Goal: Task Accomplishment & Management: Use online tool/utility

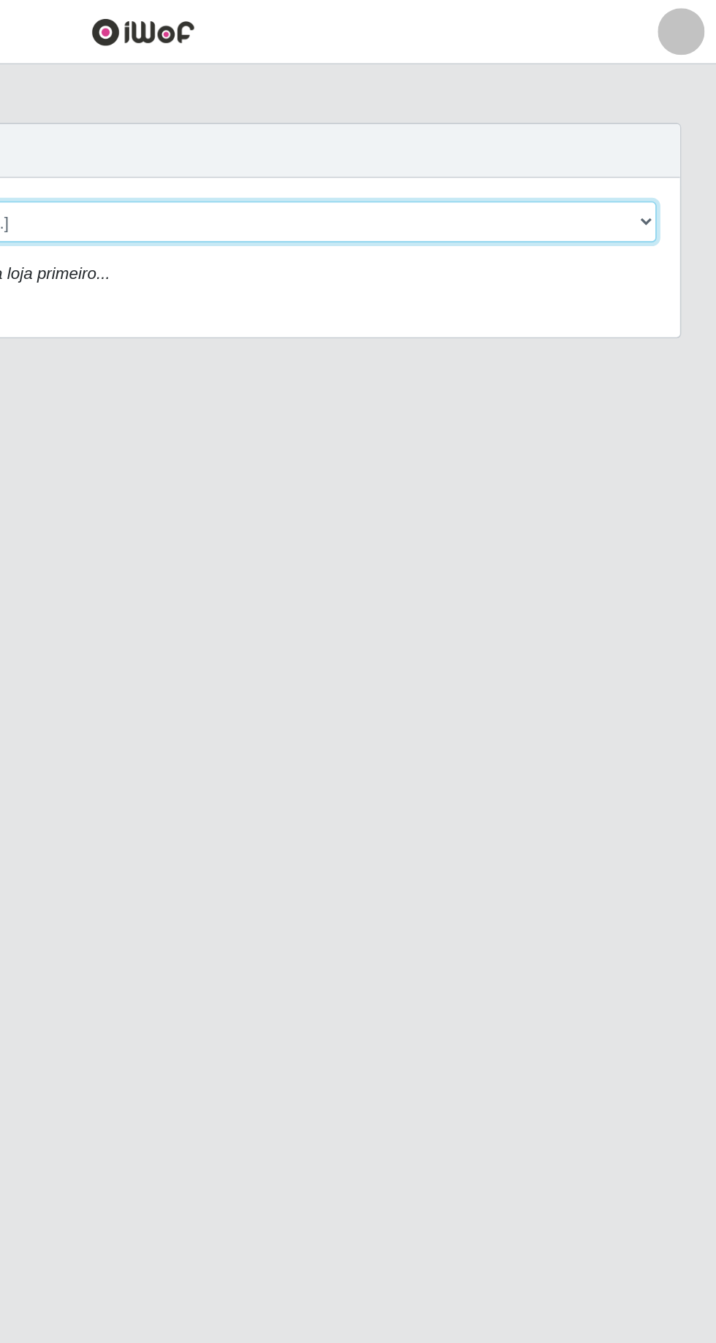
click at [669, 137] on select "[Selecione...] [GEOGRAPHIC_DATA] - [GEOGRAPHIC_DATA] [GEOGRAPHIC_DATA] - [GEOGR…" at bounding box center [441, 139] width 476 height 26
select select "508"
click at [203, 126] on select "[Selecione...] [GEOGRAPHIC_DATA] - [GEOGRAPHIC_DATA] [GEOGRAPHIC_DATA] - [GEOGR…" at bounding box center [441, 139] width 476 height 26
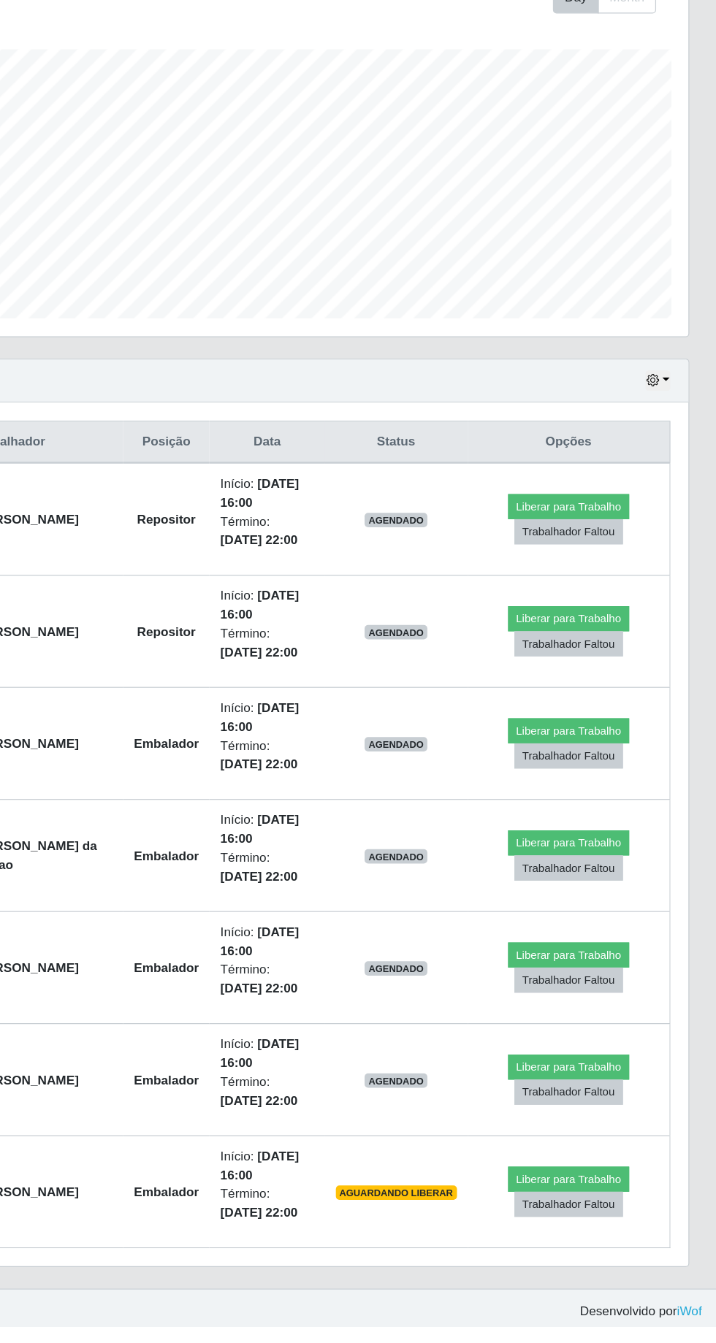
click at [140, 834] on td "[PERSON_NAME]" at bounding box center [167, 868] width 131 height 91
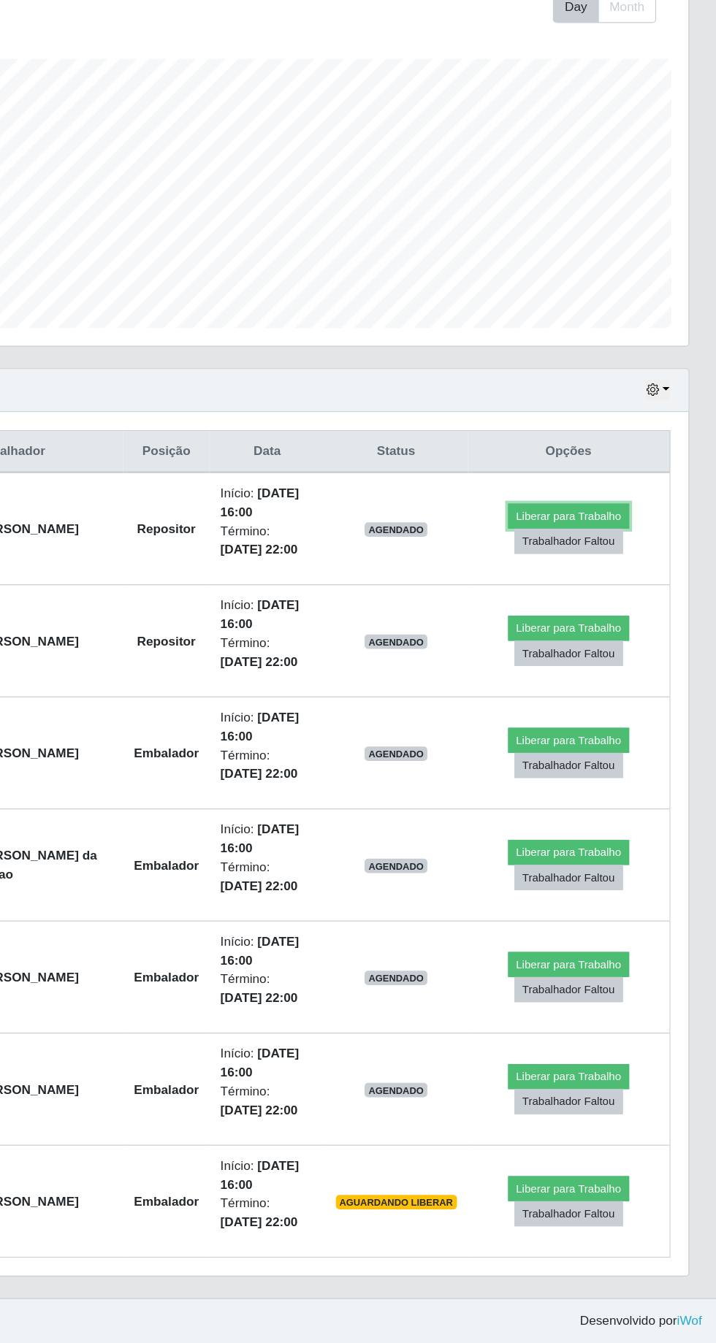
click at [609, 660] on button "Liberar para Trabalho" at bounding box center [595, 670] width 99 height 20
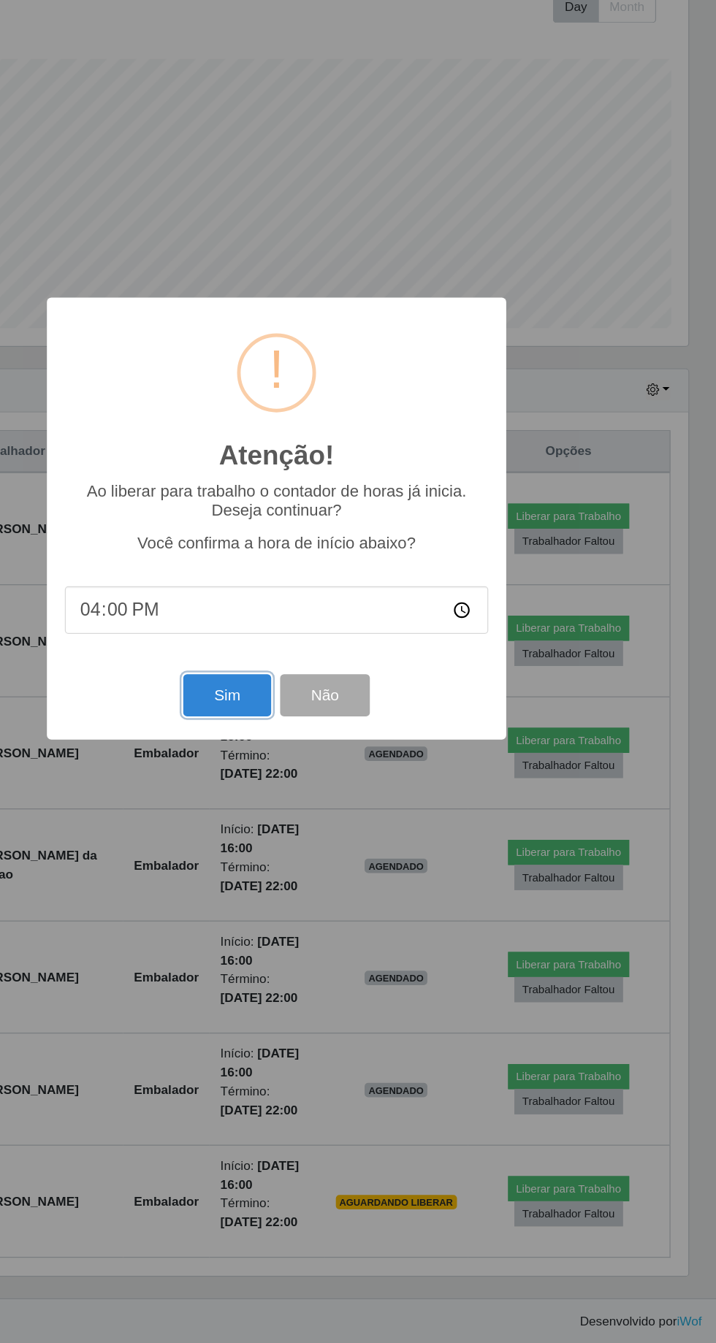
click at [320, 817] on button "Sim" at bounding box center [317, 815] width 71 height 34
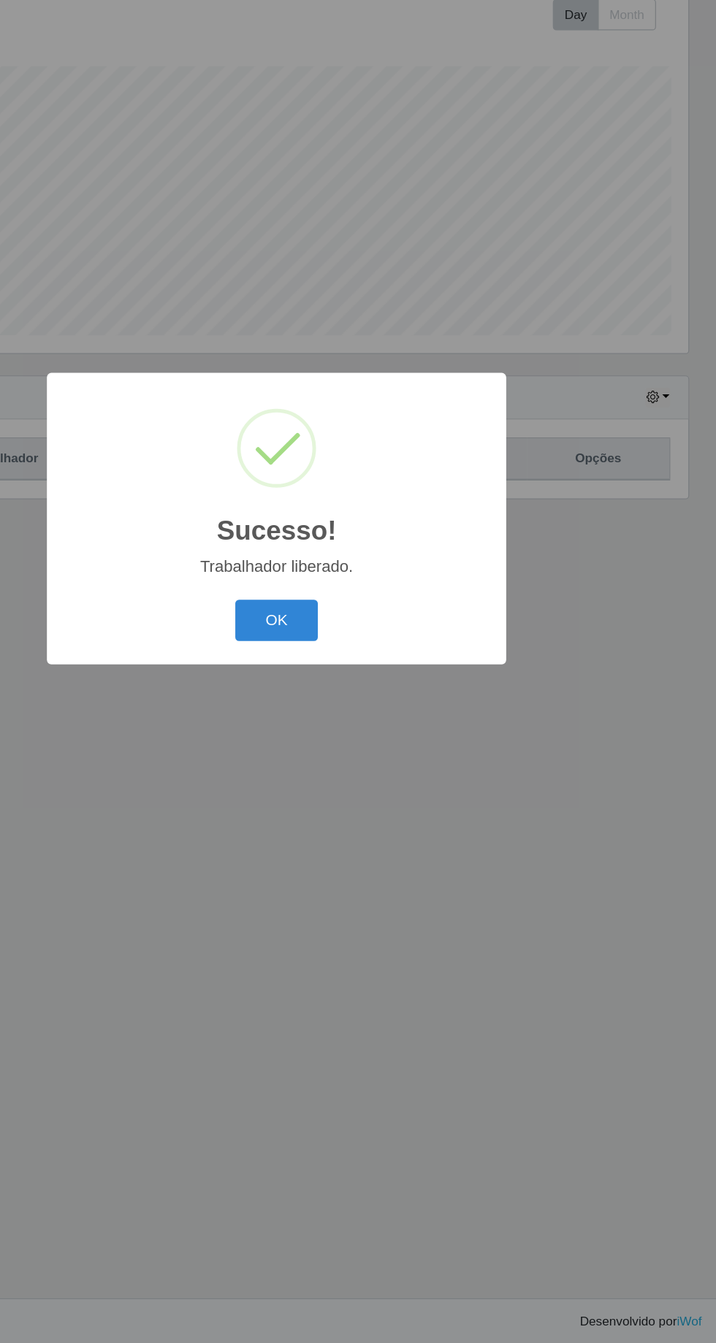
click at [359, 757] on button "OK" at bounding box center [358, 755] width 68 height 34
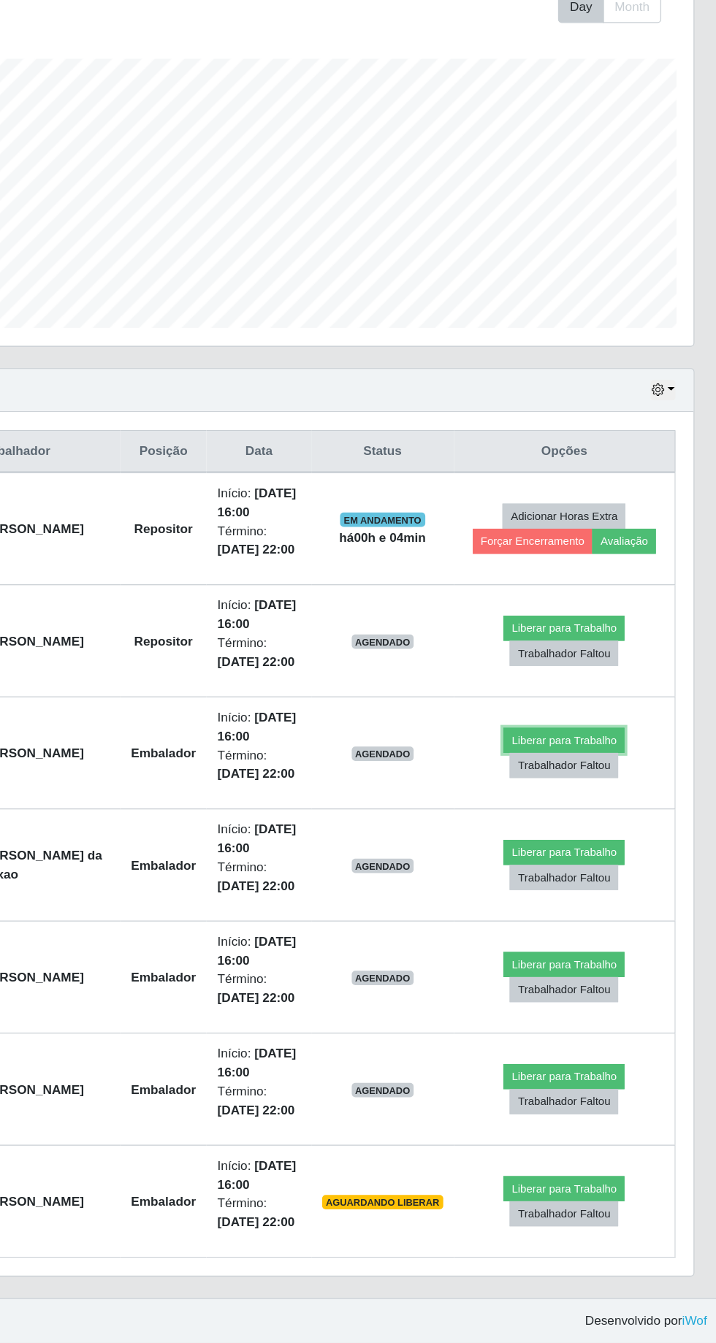
click at [600, 842] on button "Liberar para Trabalho" at bounding box center [587, 852] width 99 height 20
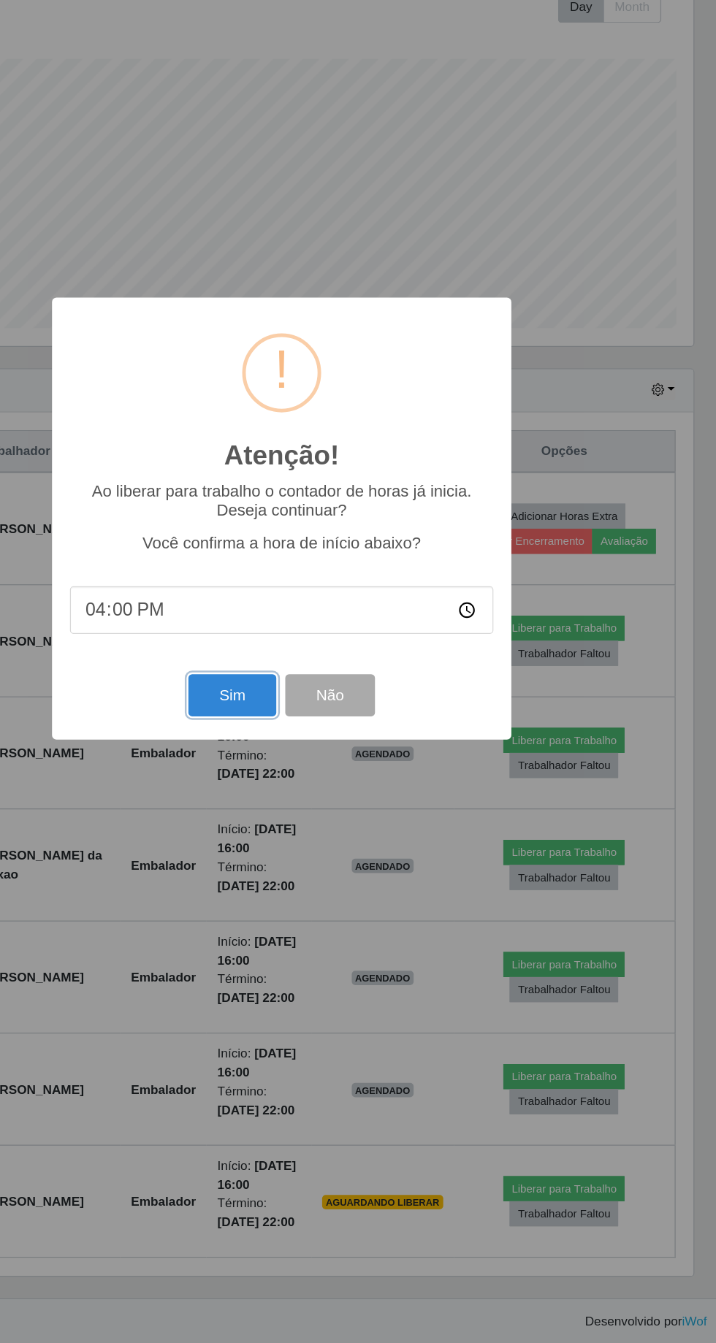
click at [307, 820] on button "Sim" at bounding box center [317, 815] width 71 height 34
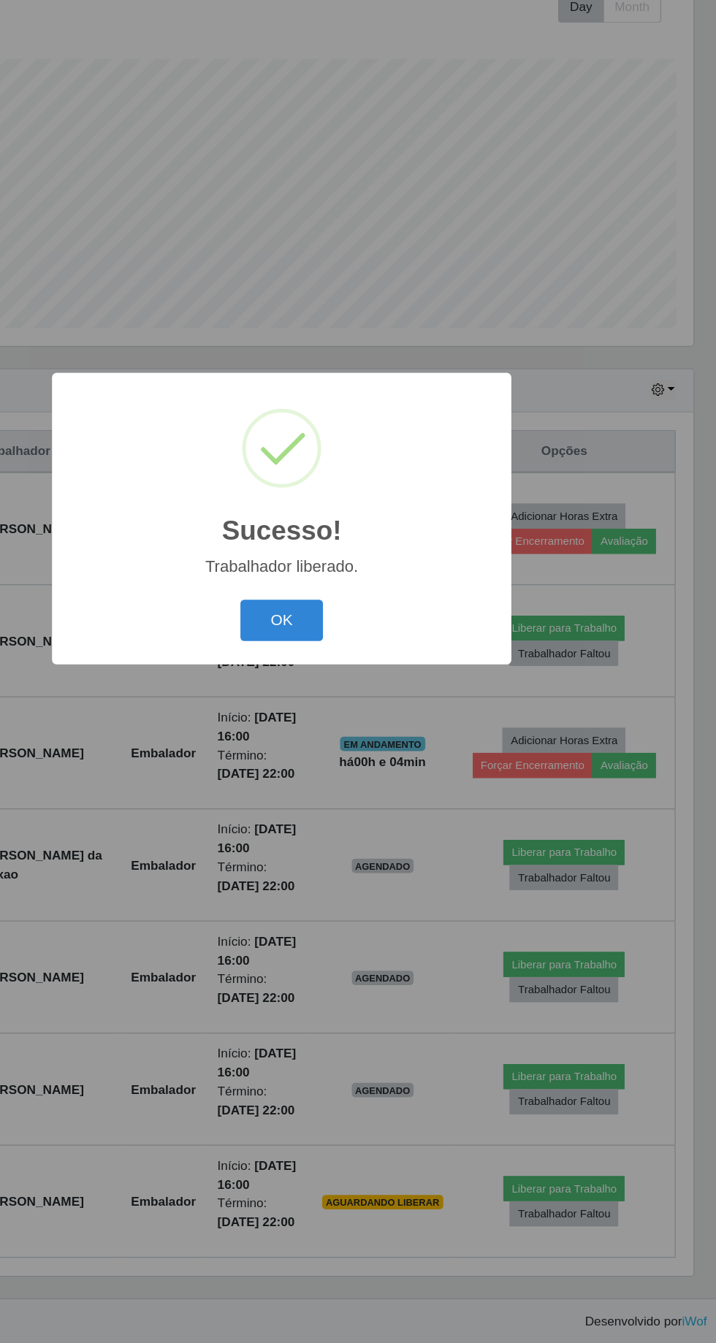
click at [354, 743] on button "OK" at bounding box center [358, 755] width 68 height 34
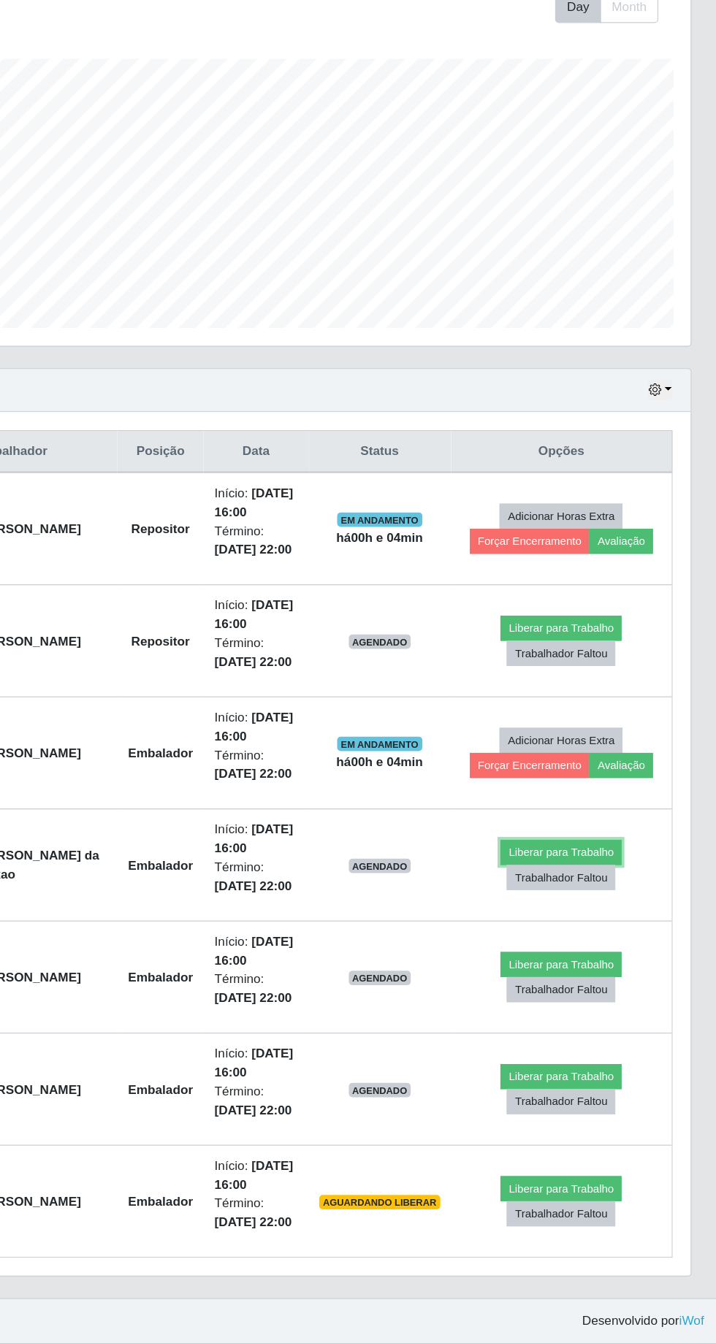
click at [605, 934] on button "Liberar para Trabalho" at bounding box center [587, 944] width 99 height 20
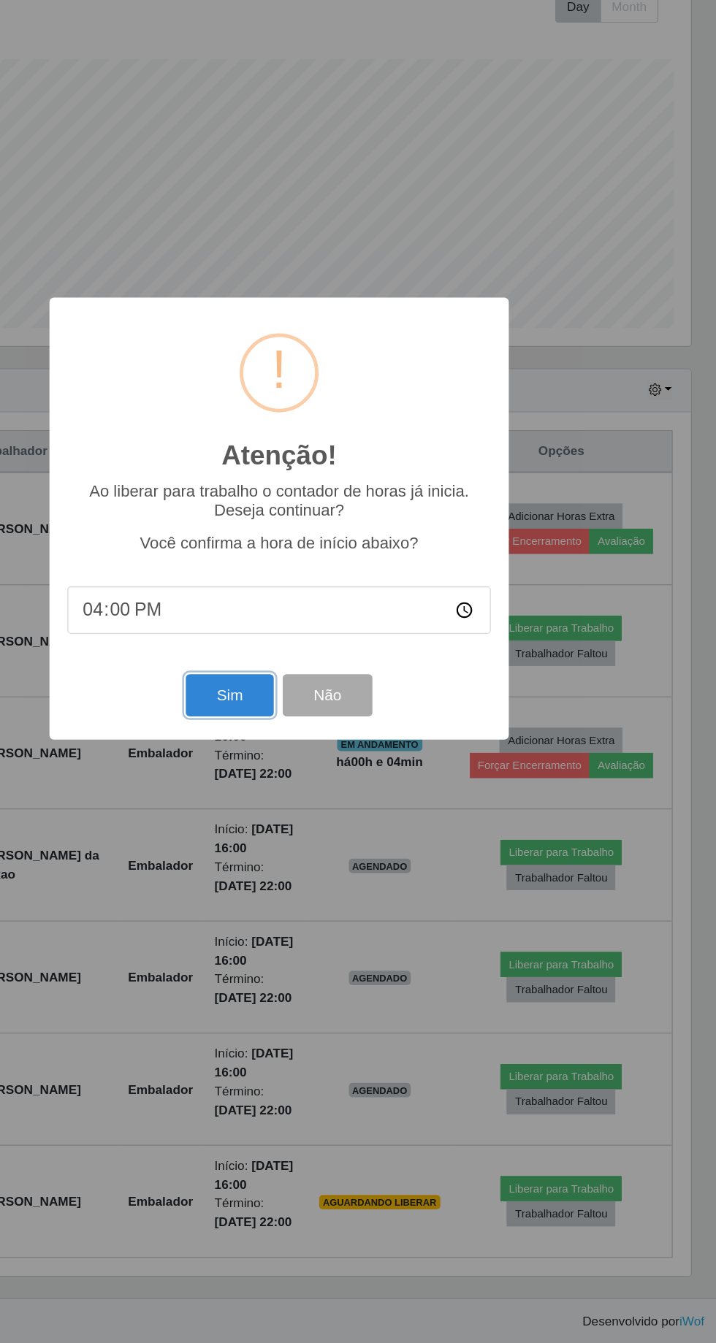
click at [308, 831] on button "Sim" at bounding box center [317, 815] width 71 height 34
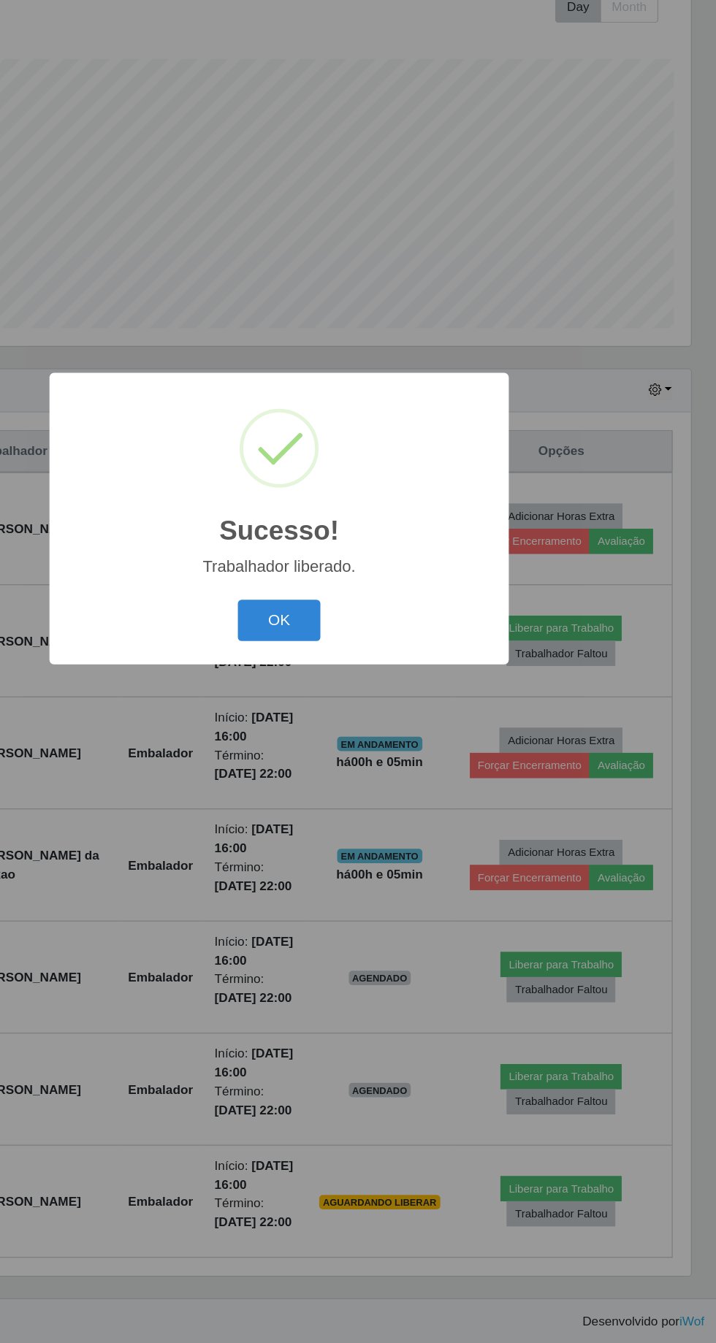
click at [350, 752] on button "OK" at bounding box center [358, 755] width 68 height 34
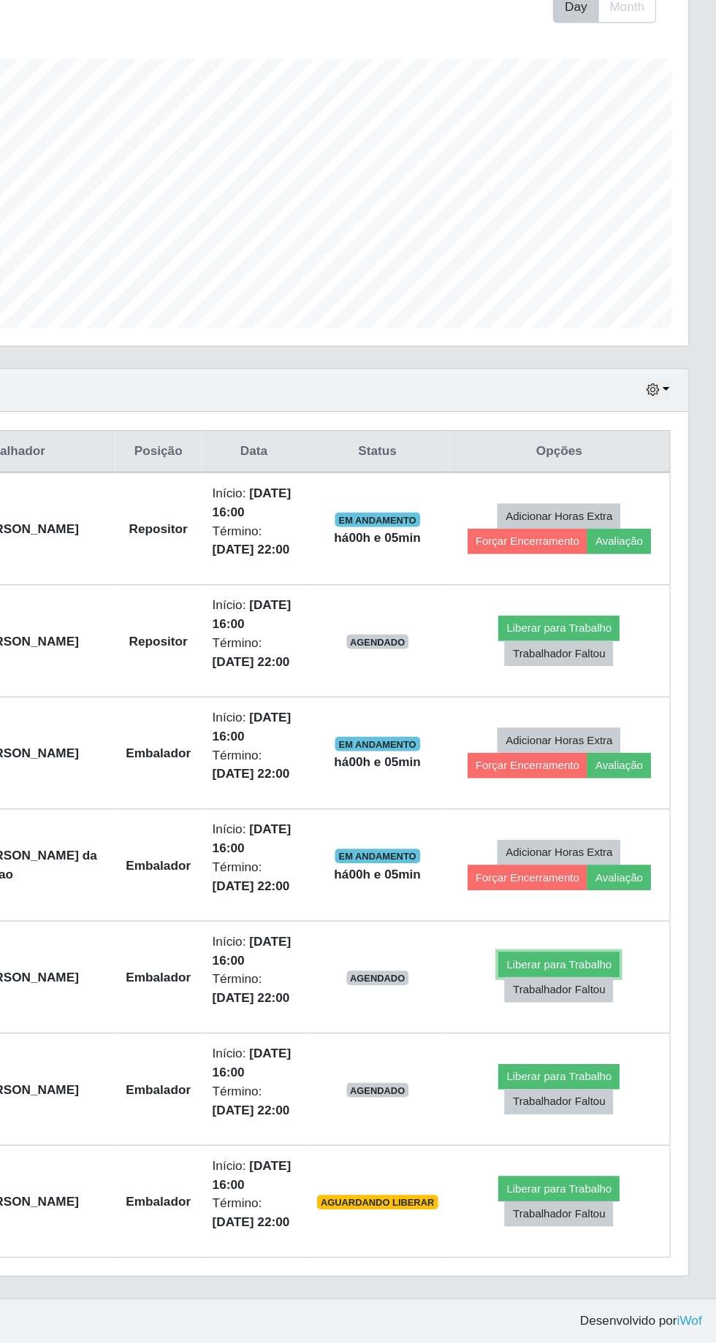
click at [605, 1025] on button "Liberar para Trabalho" at bounding box center [587, 1035] width 99 height 20
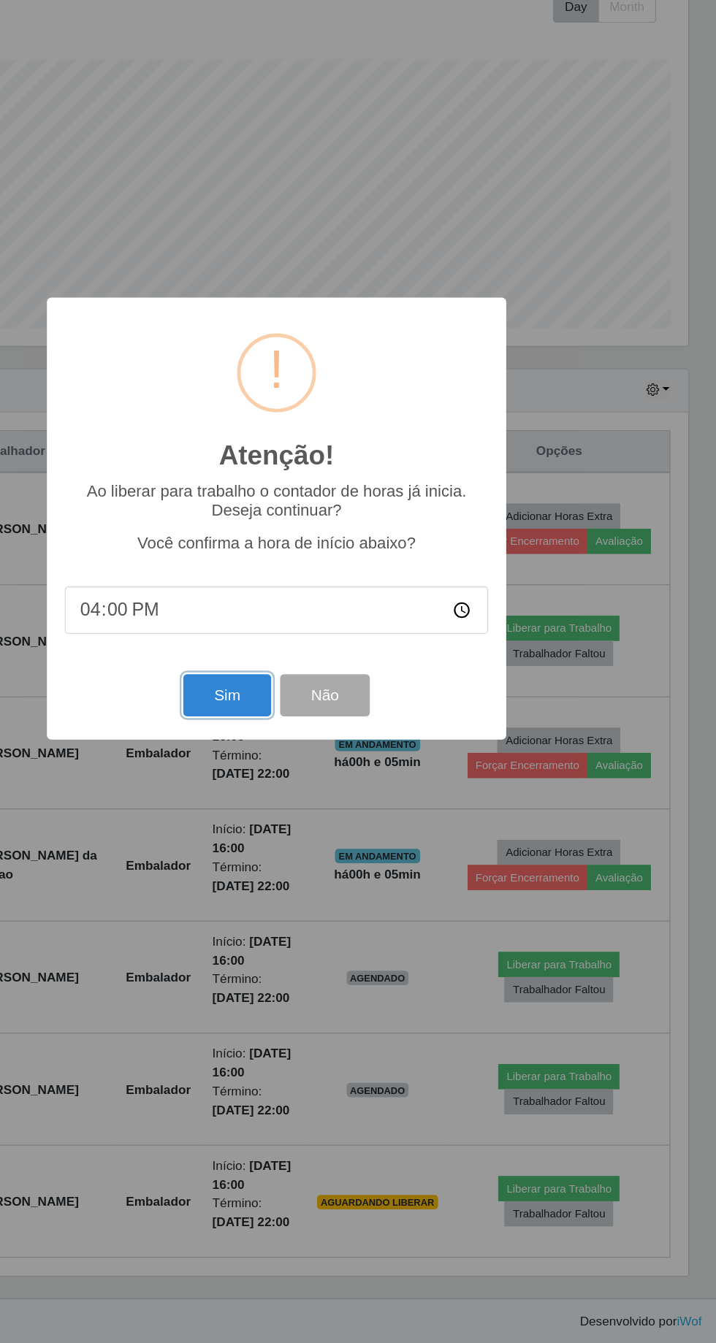
click at [303, 811] on button "Sim" at bounding box center [317, 815] width 71 height 34
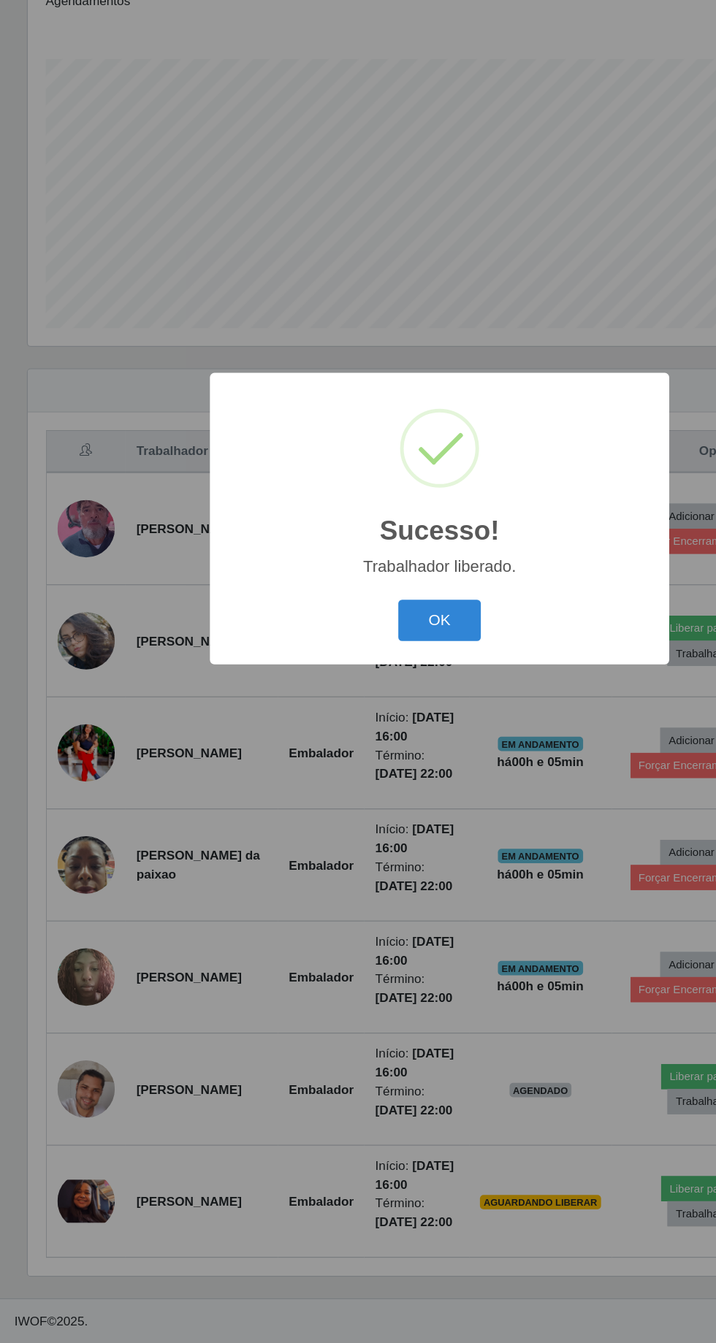
click at [365, 766] on button "OK" at bounding box center [358, 755] width 68 height 34
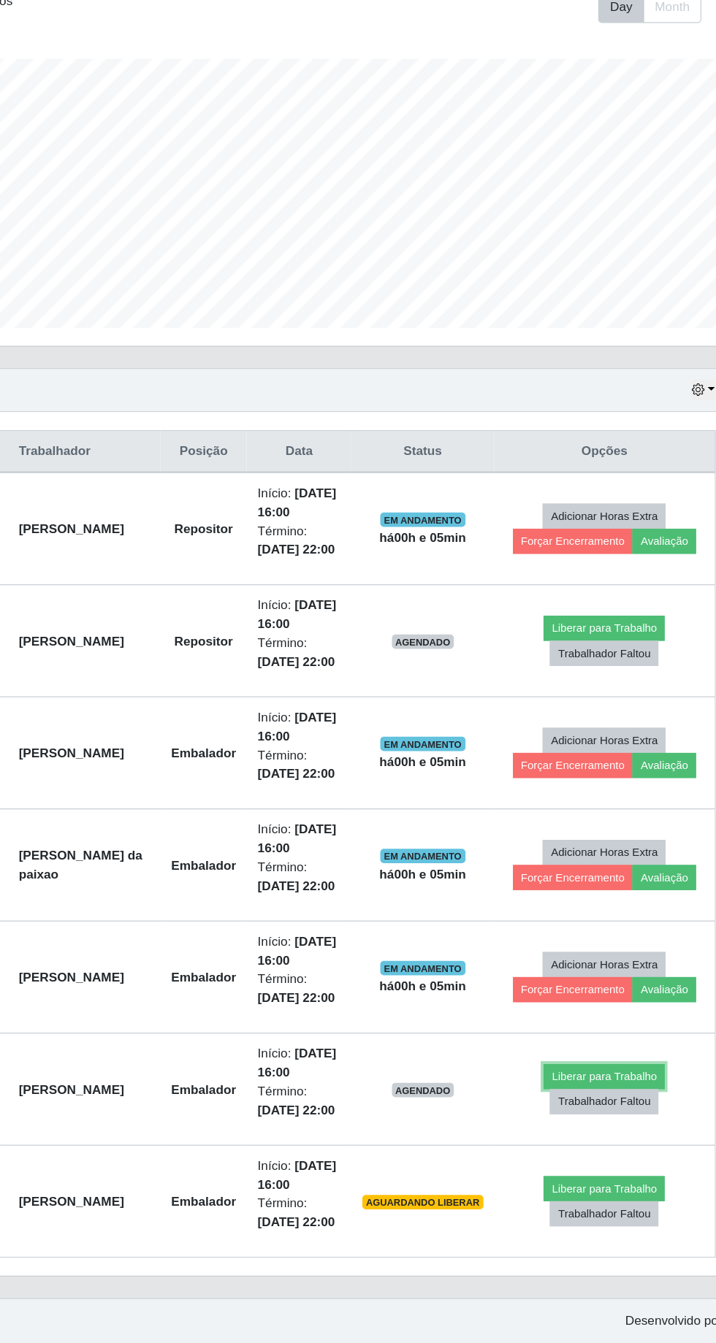
click at [587, 1116] on button "Liberar para Trabalho" at bounding box center [587, 1126] width 99 height 20
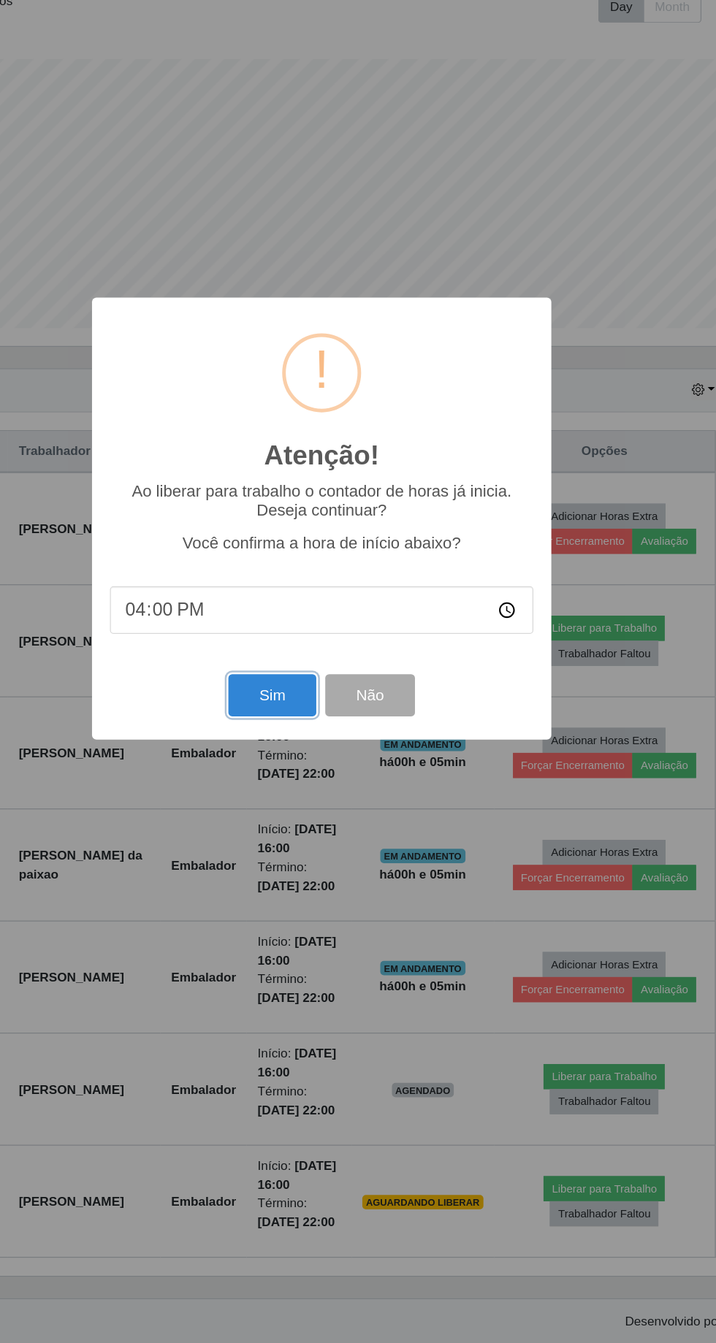
click at [303, 815] on button "Sim" at bounding box center [317, 815] width 71 height 34
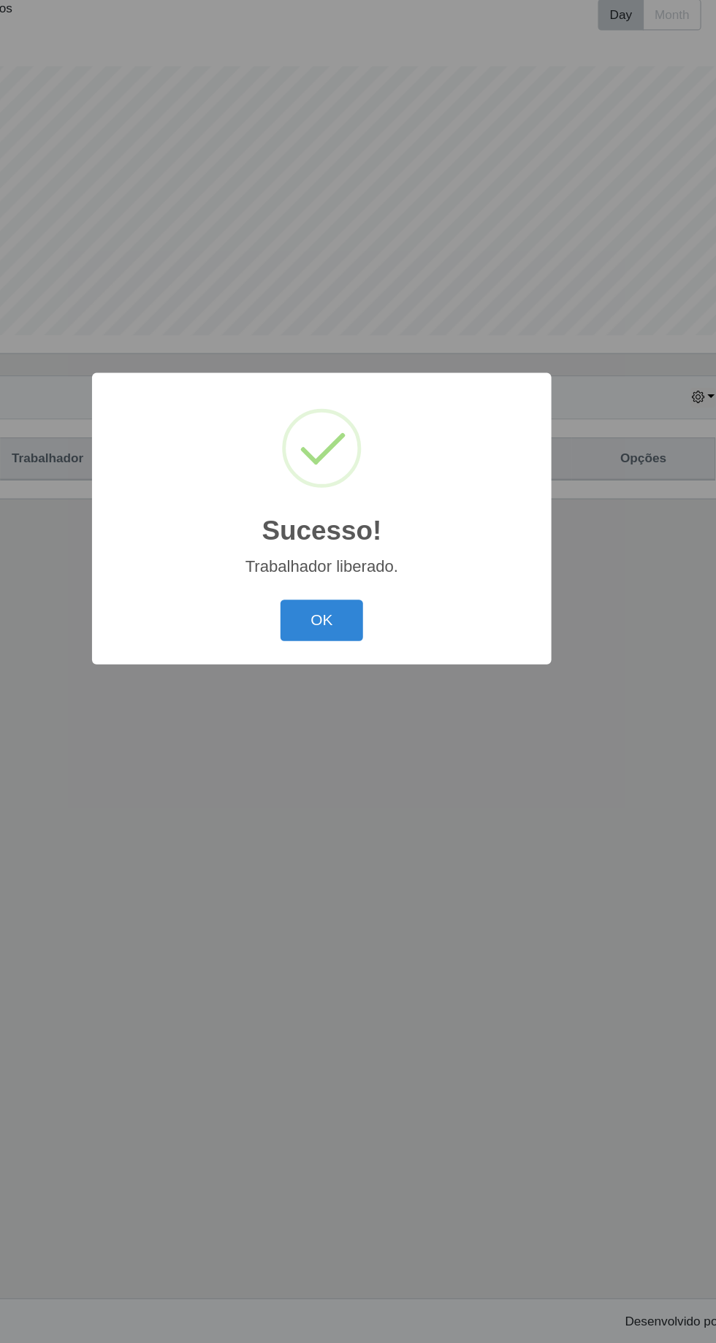
click at [351, 739] on button "OK" at bounding box center [358, 755] width 68 height 34
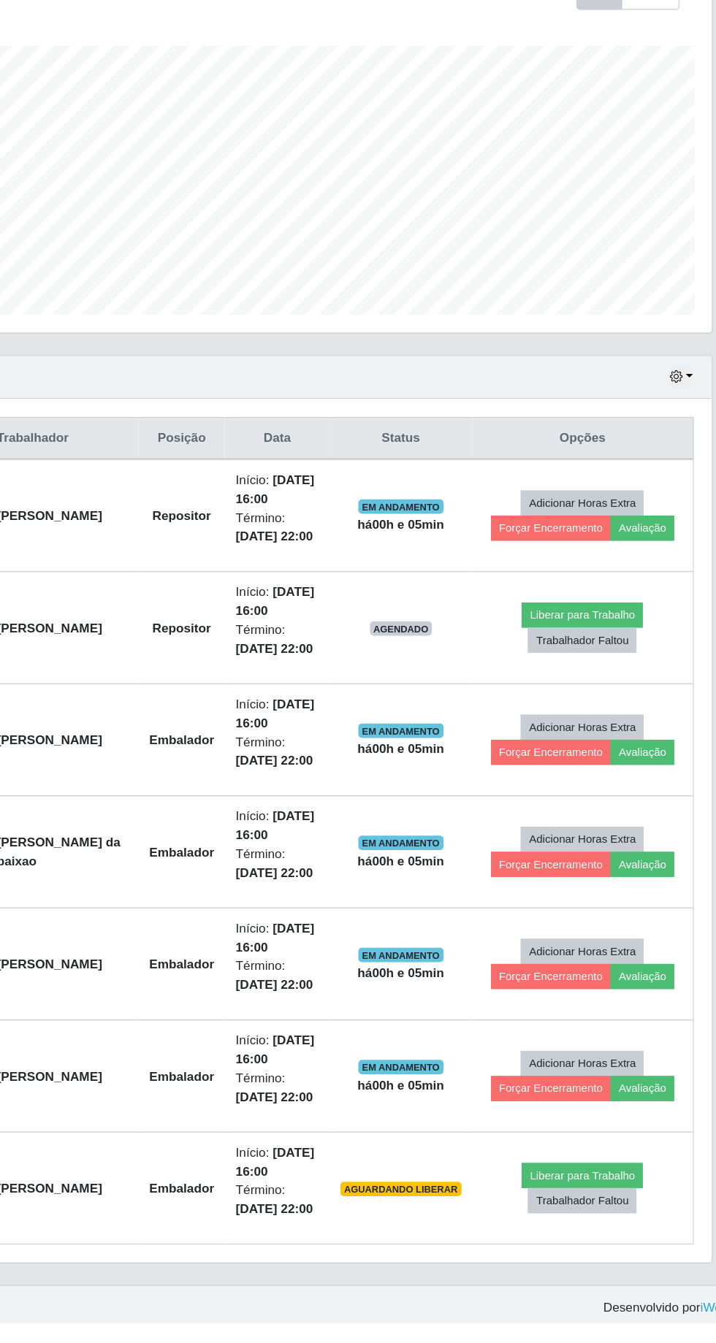
scroll to position [0, 0]
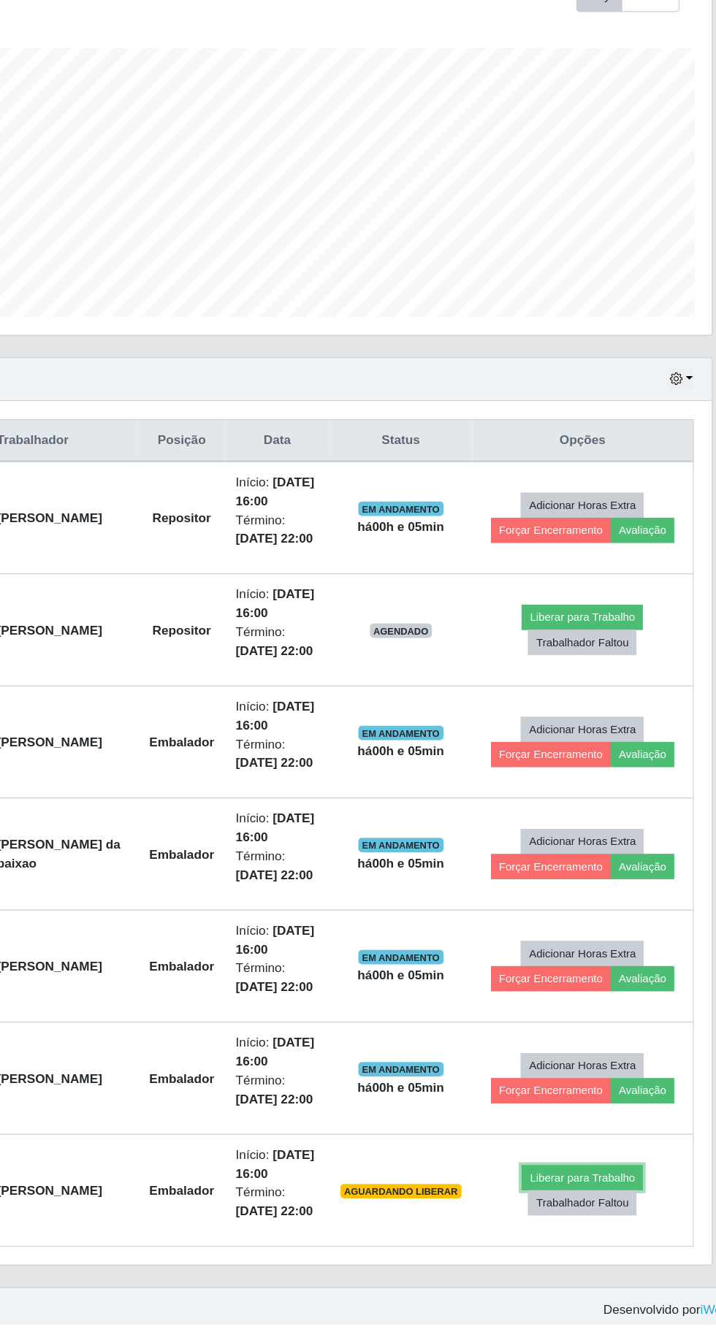
click at [594, 1217] on button "Liberar para Trabalho" at bounding box center [587, 1223] width 99 height 20
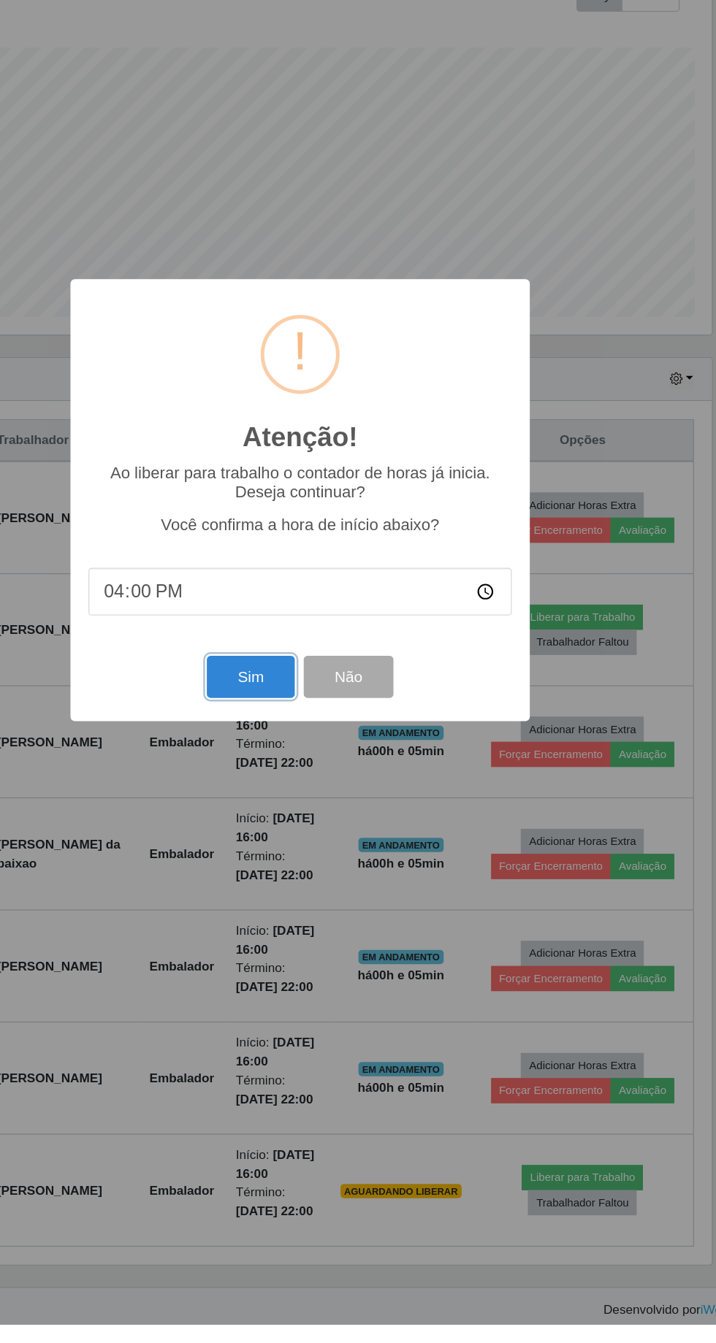
click at [306, 833] on button "Sim" at bounding box center [317, 815] width 71 height 34
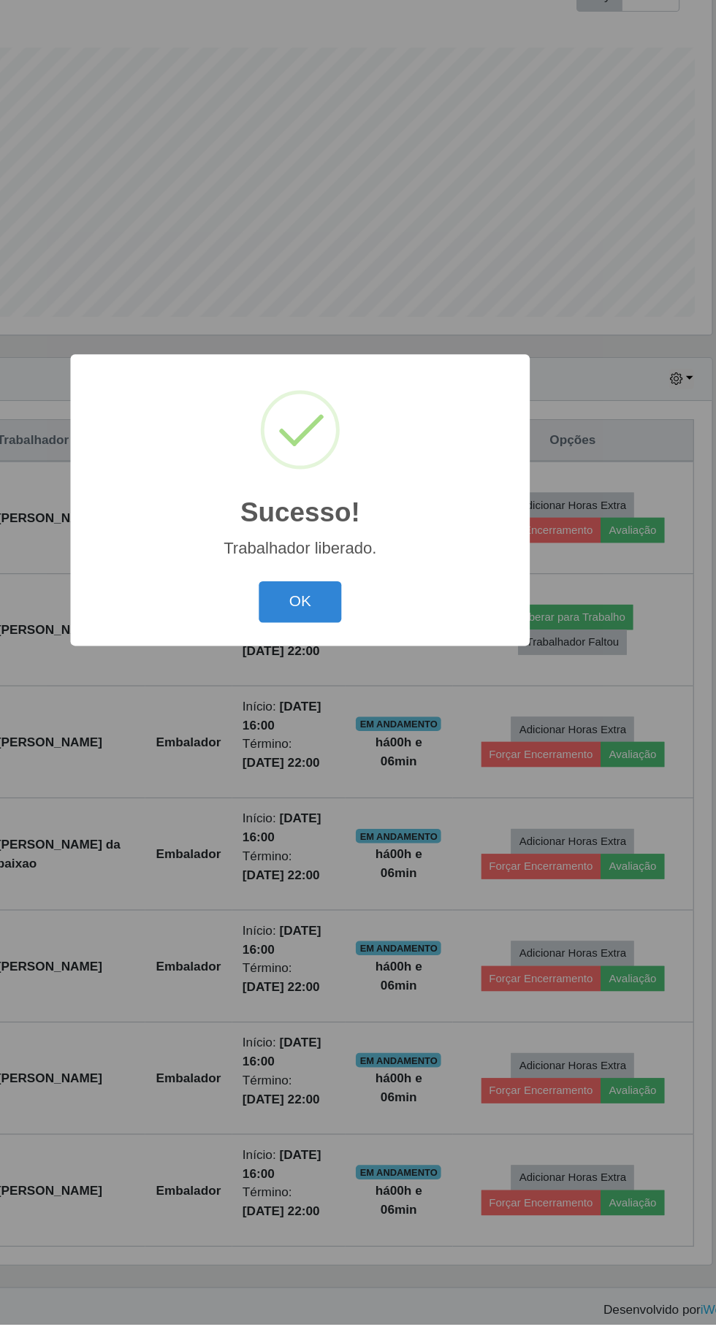
click at [351, 772] on button "OK" at bounding box center [358, 755] width 68 height 34
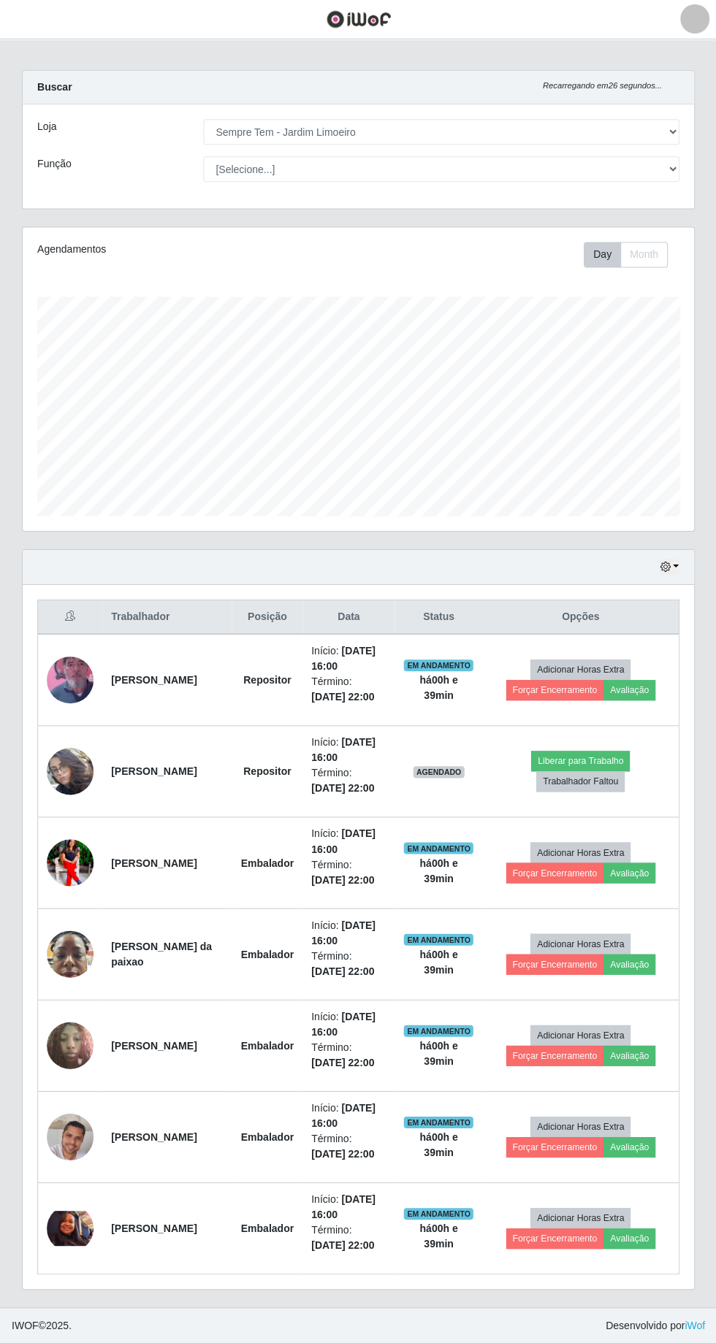
scroll to position [24, 0]
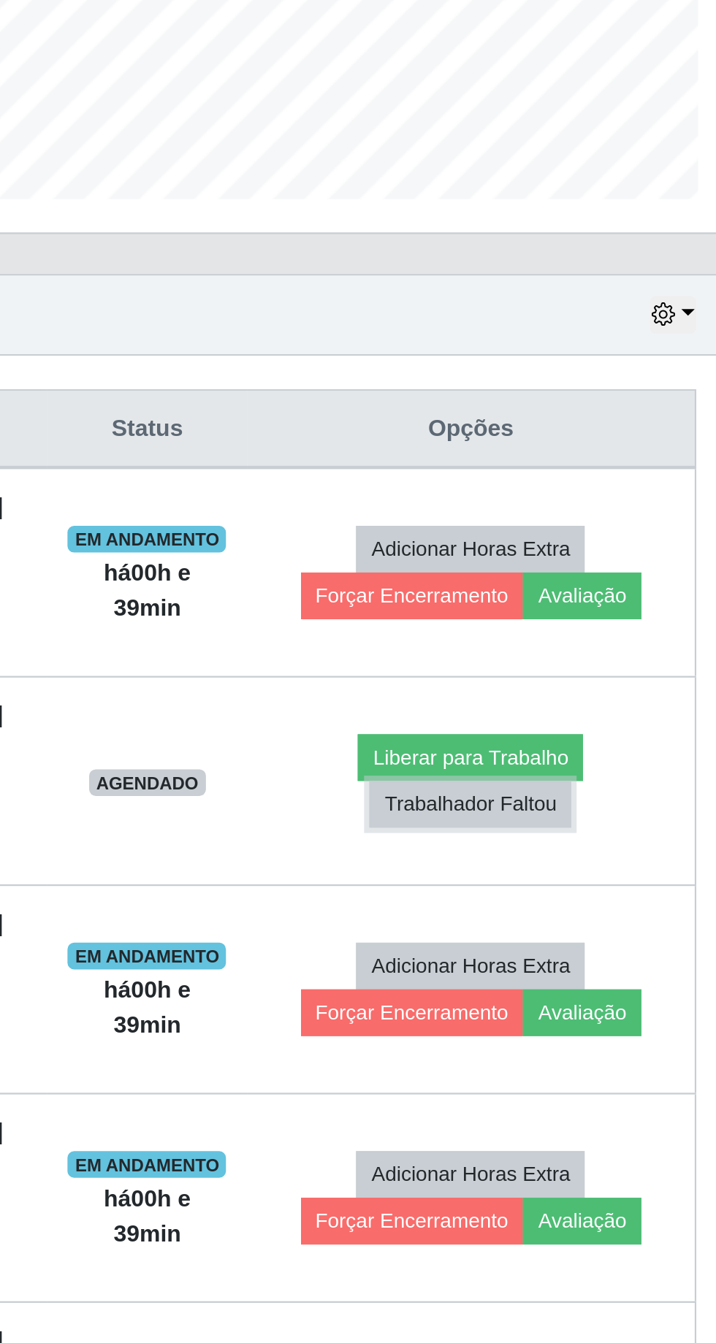
click at [590, 771] on button "Trabalhador Faltou" at bounding box center [579, 781] width 88 height 20
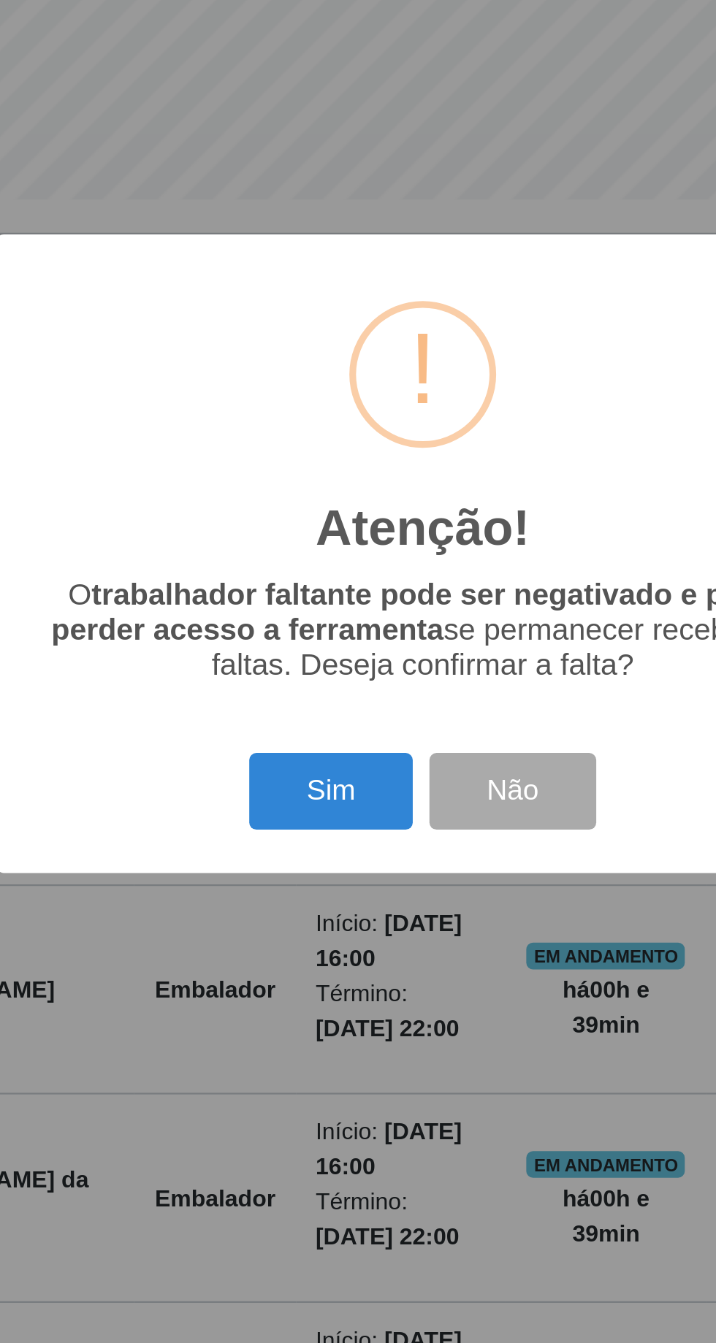
click at [325, 780] on button "Sim" at bounding box center [317, 776] width 71 height 34
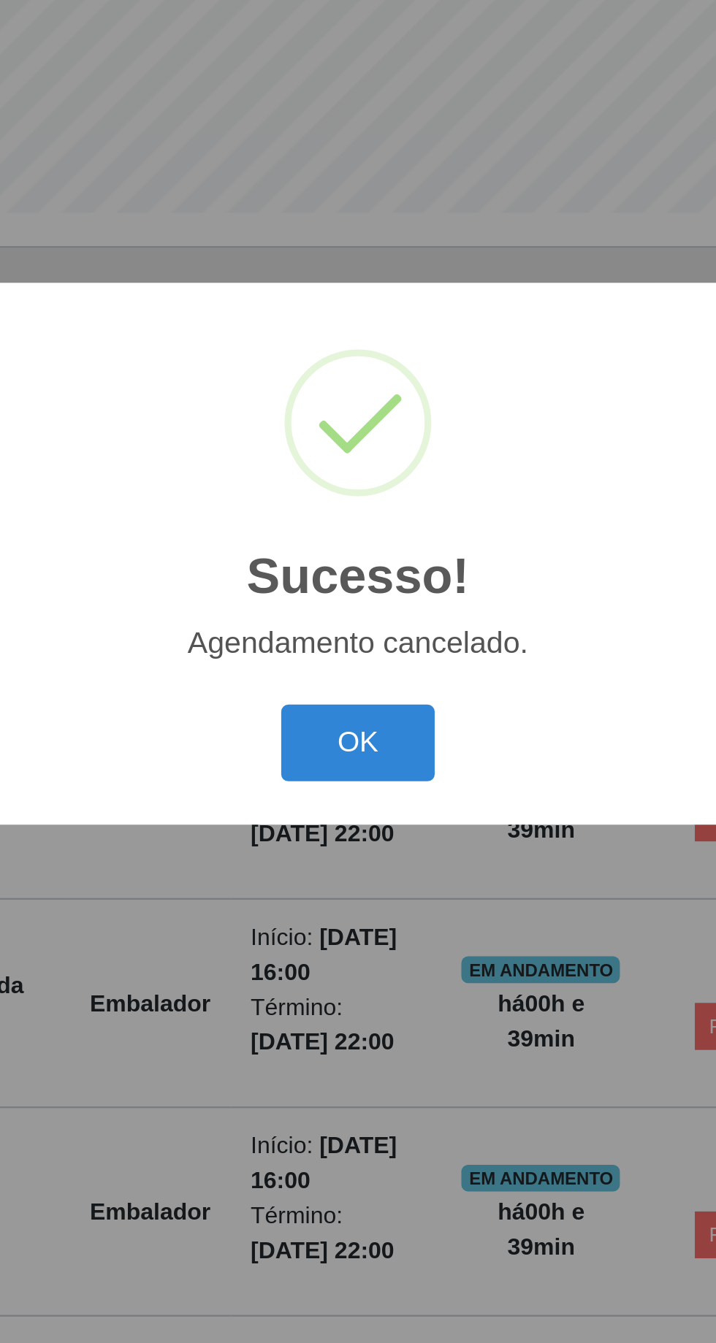
click at [373, 745] on button "OK" at bounding box center [358, 755] width 68 height 34
